Goal: Find specific page/section: Find specific page/section

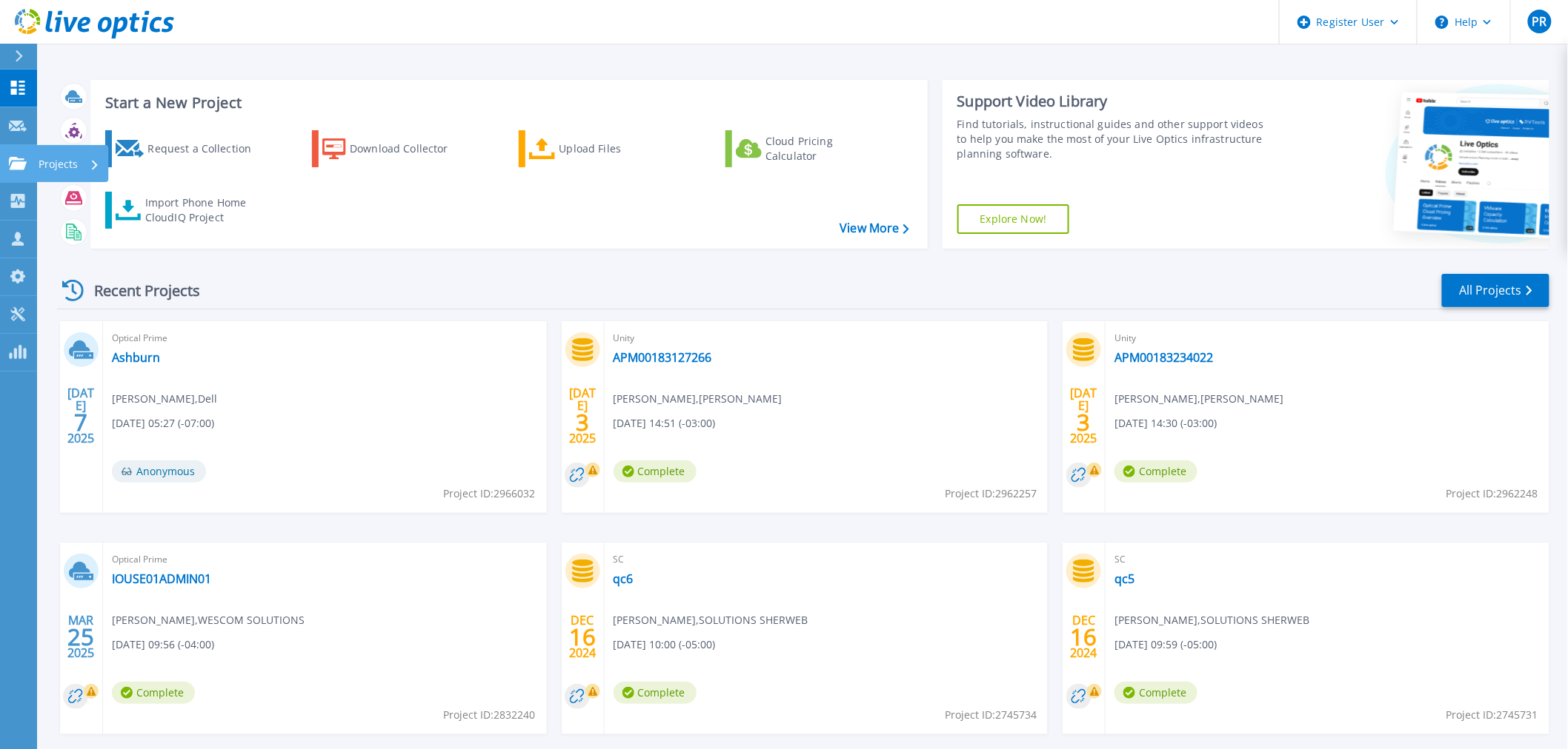
click at [17, 166] on icon at bounding box center [18, 163] width 18 height 12
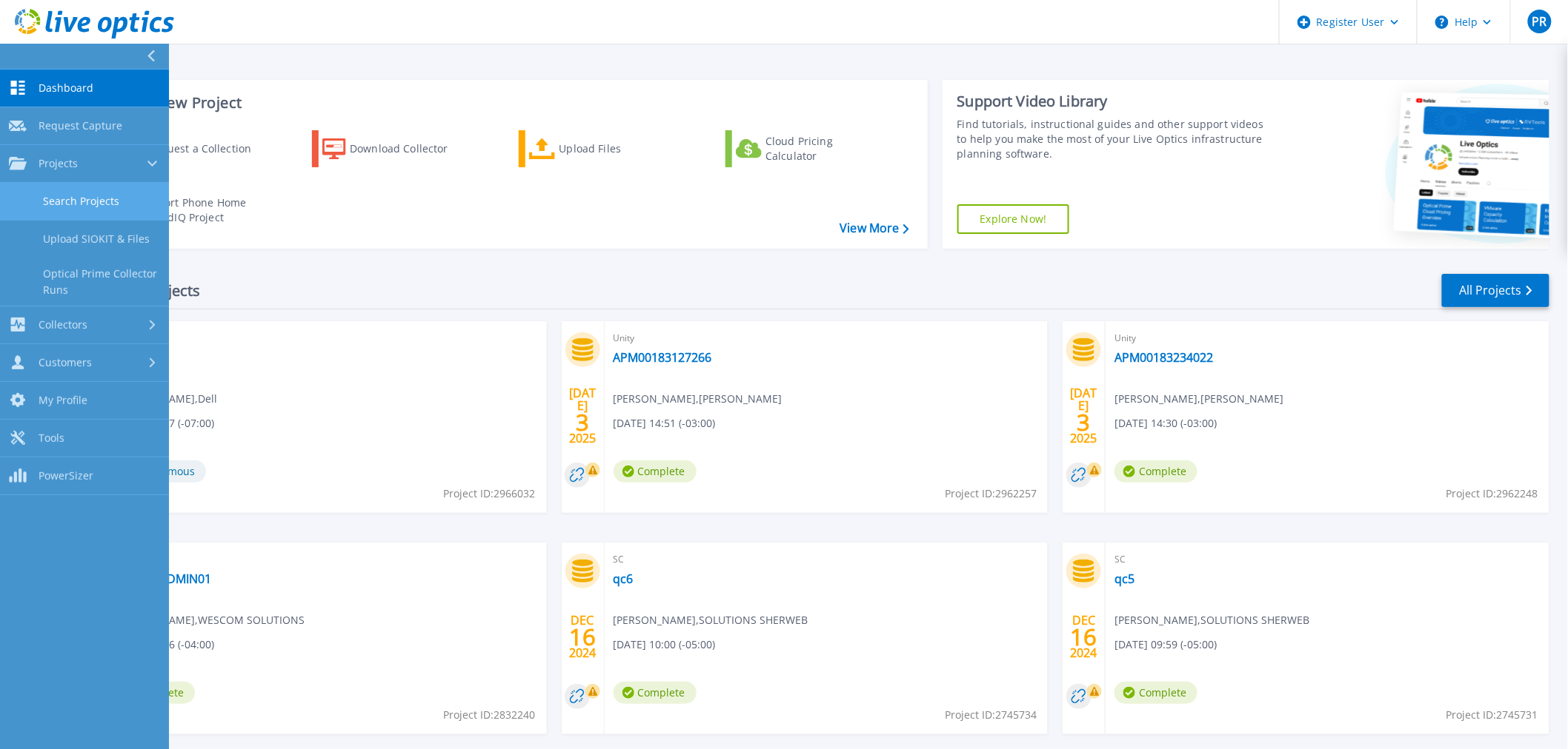
click at [82, 201] on link "Search Projects" at bounding box center [84, 202] width 169 height 38
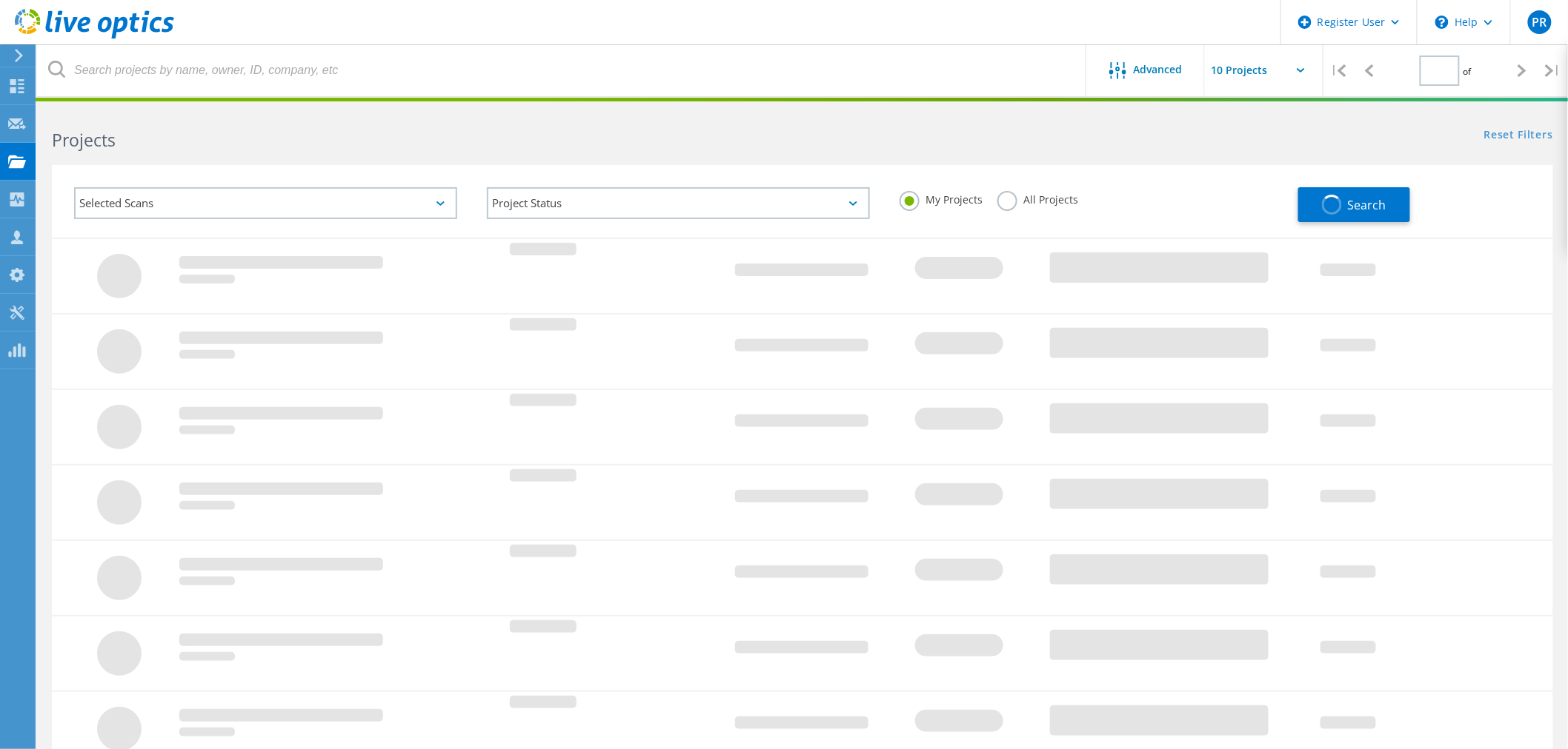
type input "1"
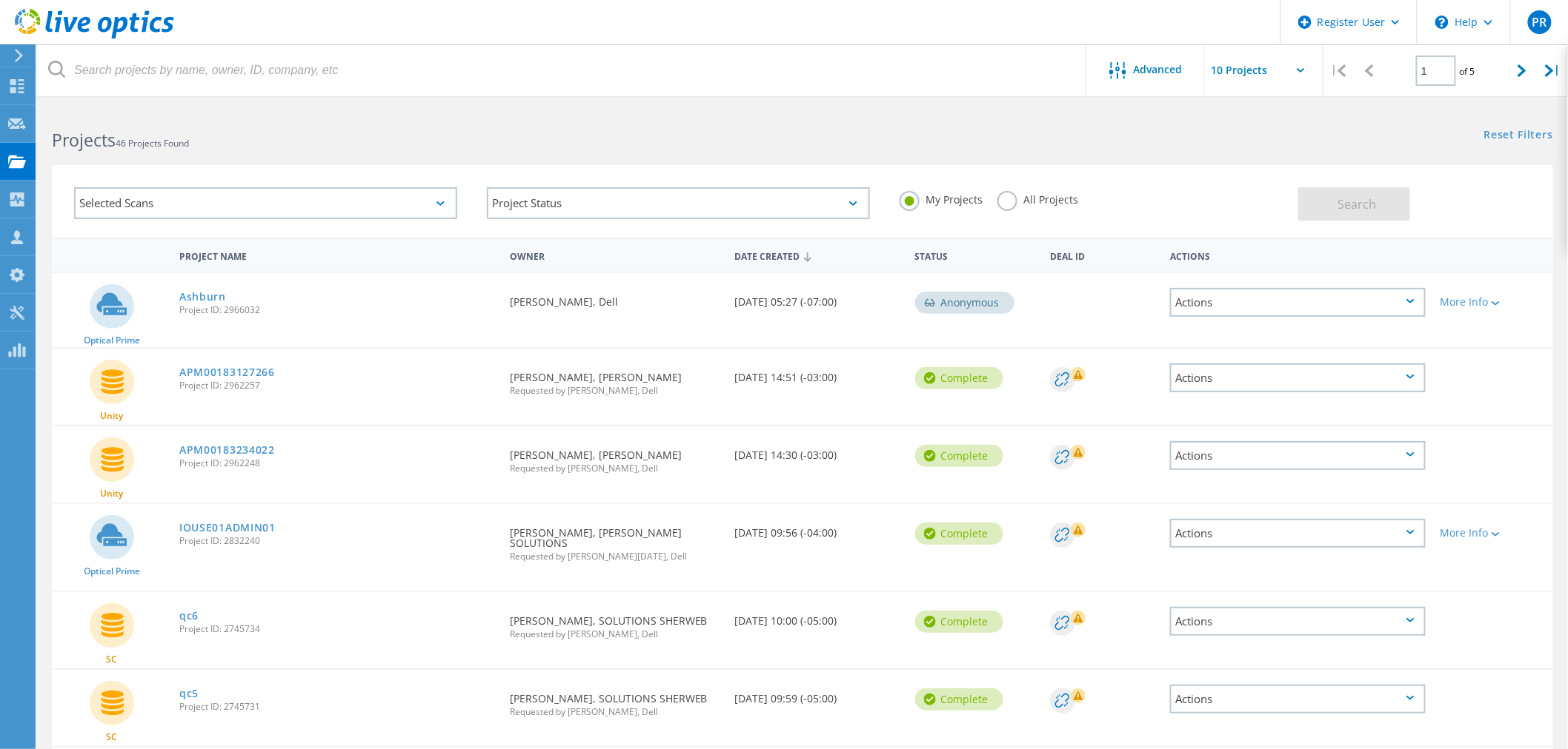
click at [1037, 201] on label "All Projects" at bounding box center [1037, 198] width 81 height 14
click at [0, 0] on input "All Projects" at bounding box center [0, 0] width 0 height 0
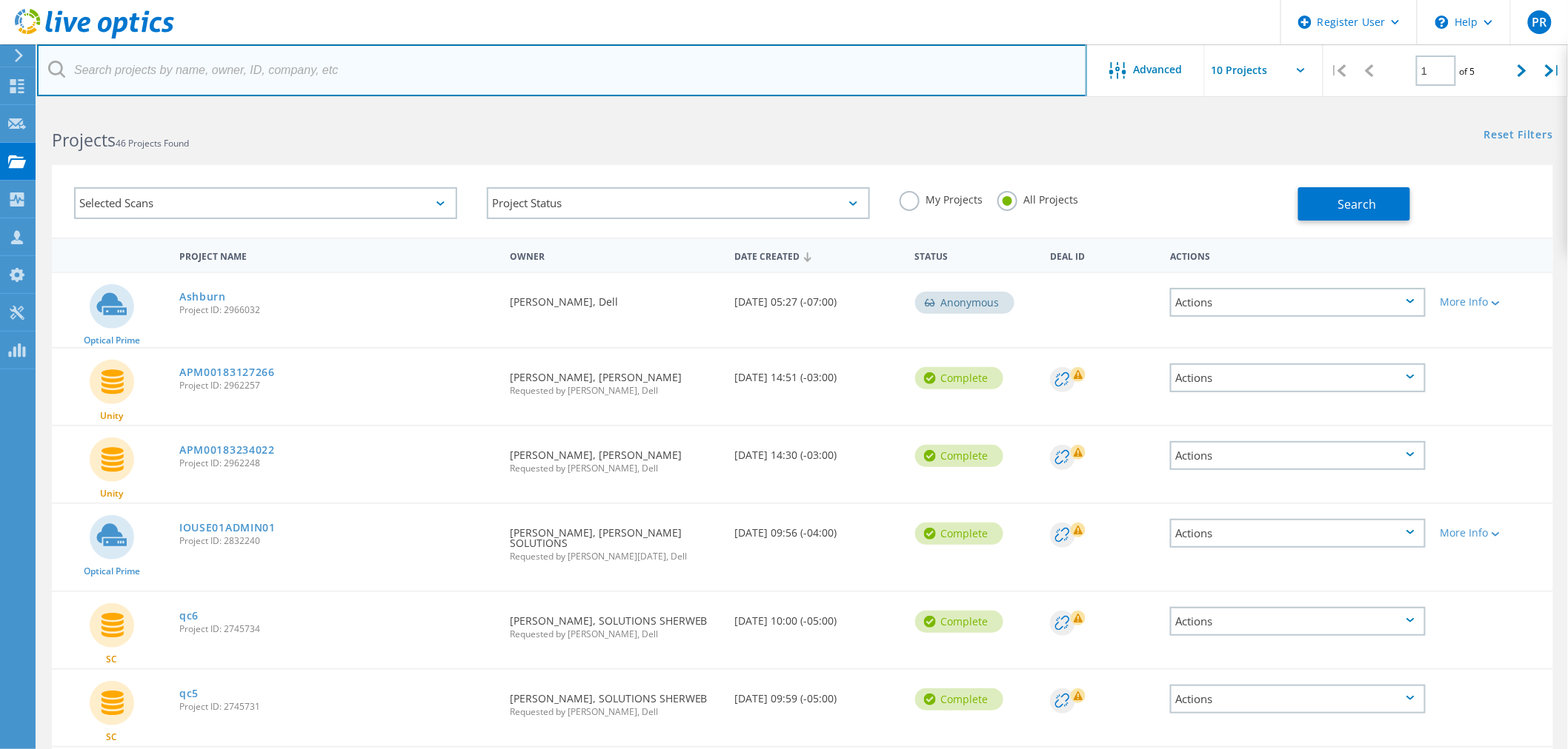
click at [153, 55] on input "text" at bounding box center [562, 71] width 1050 height 52
type input "snb"
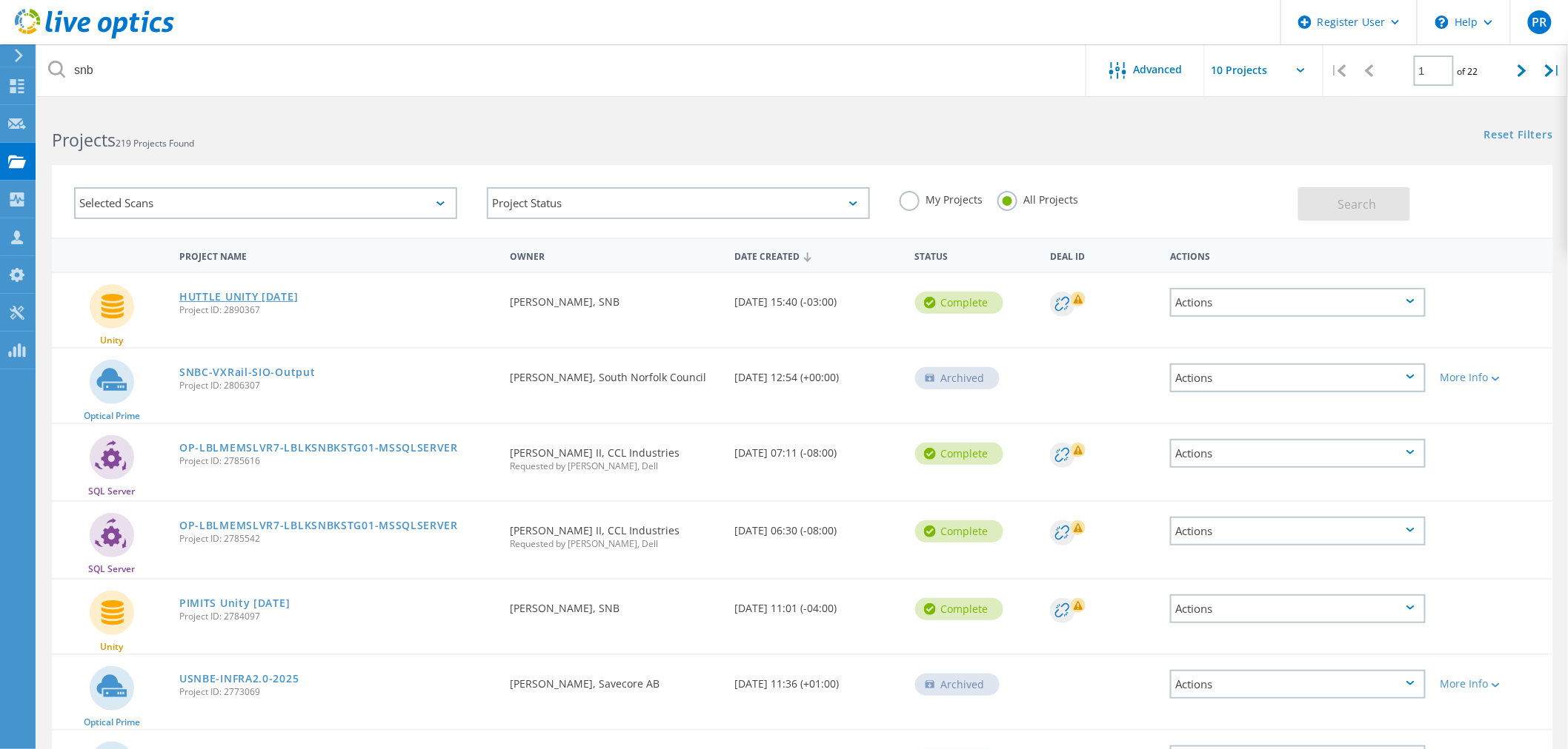
click at [298, 298] on link "HUTTLE UNITY MAY 2025" at bounding box center [239, 297] width 119 height 11
